Goal: Task Accomplishment & Management: Complete application form

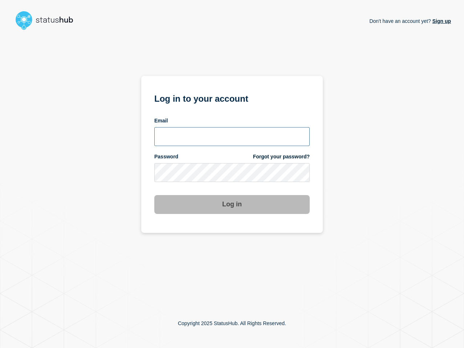
type input "[PERSON_NAME][EMAIL_ADDRESS][PERSON_NAME][DOMAIN_NAME]"
click at [240, 202] on button "Log in" at bounding box center [231, 204] width 155 height 19
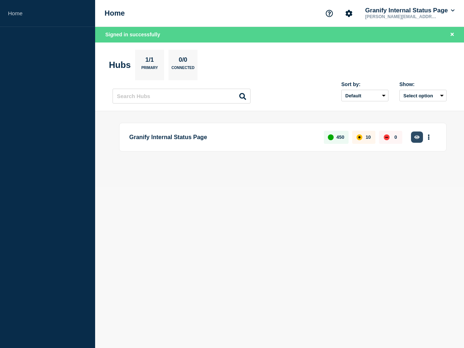
drag, startPoint x: 415, startPoint y: 159, endPoint x: 415, endPoint y: 143, distance: 16.3
click at [415, 156] on div "Granify Internal Status Page 450 10 0 Create incident See overview" at bounding box center [279, 149] width 334 height 53
click at [415, 138] on icon "button" at bounding box center [416, 137] width 5 height 4
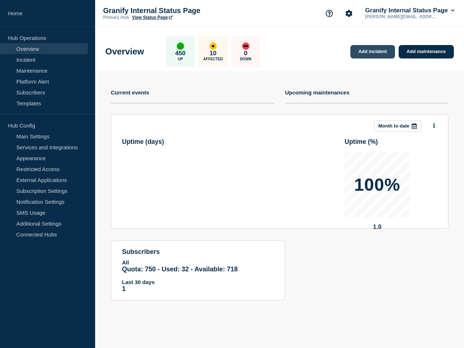
click at [380, 57] on link "Add incident" at bounding box center [372, 51] width 45 height 13
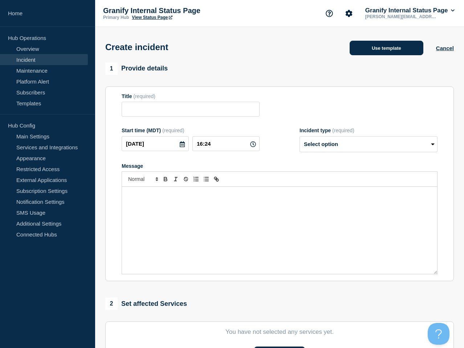
click at [378, 48] on button "Use template" at bounding box center [386, 48] width 74 height 15
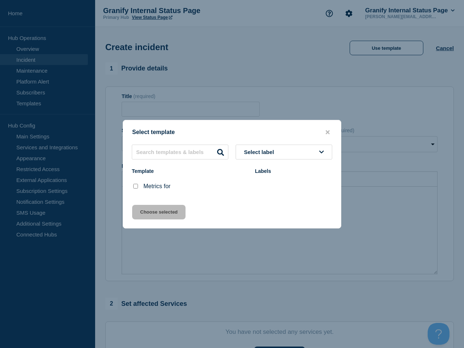
click at [134, 187] on input "Metrics for checkbox" at bounding box center [135, 186] width 5 height 5
checkbox input "true"
click at [161, 215] on button "Choose selected" at bounding box center [158, 212] width 53 height 15
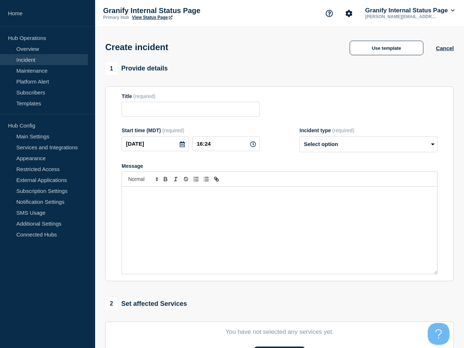
type input "Metrics for"
select select "monitoring"
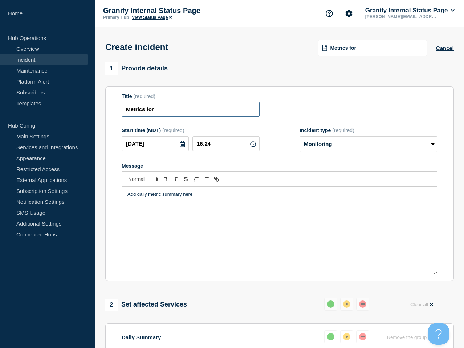
click at [218, 116] on input "Metrics for" at bounding box center [191, 109] width 138 height 15
type input "Metrics for 10/14"
click at [251, 227] on div "Add daily metric summary here" at bounding box center [279, 230] width 315 height 87
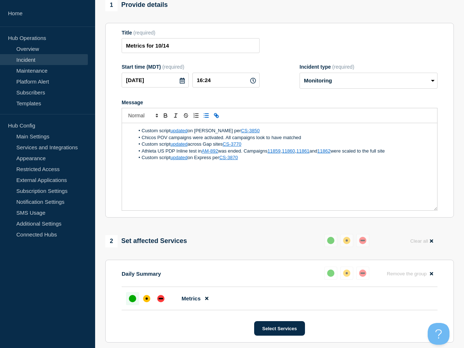
scroll to position [59, 0]
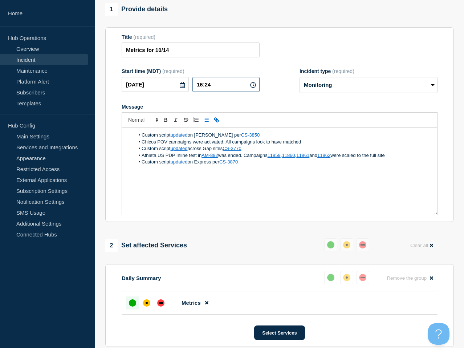
click at [212, 90] on input "16:24" at bounding box center [225, 84] width 67 height 15
type input "16:32"
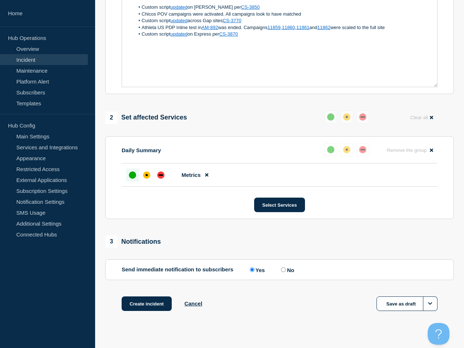
scroll to position [207, 0]
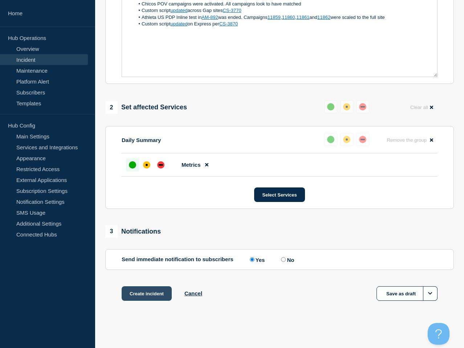
click at [143, 294] on button "Create incident" at bounding box center [147, 293] width 50 height 15
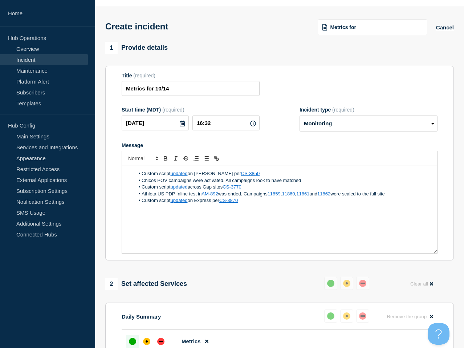
scroll to position [0, 0]
